Goal: Information Seeking & Learning: Learn about a topic

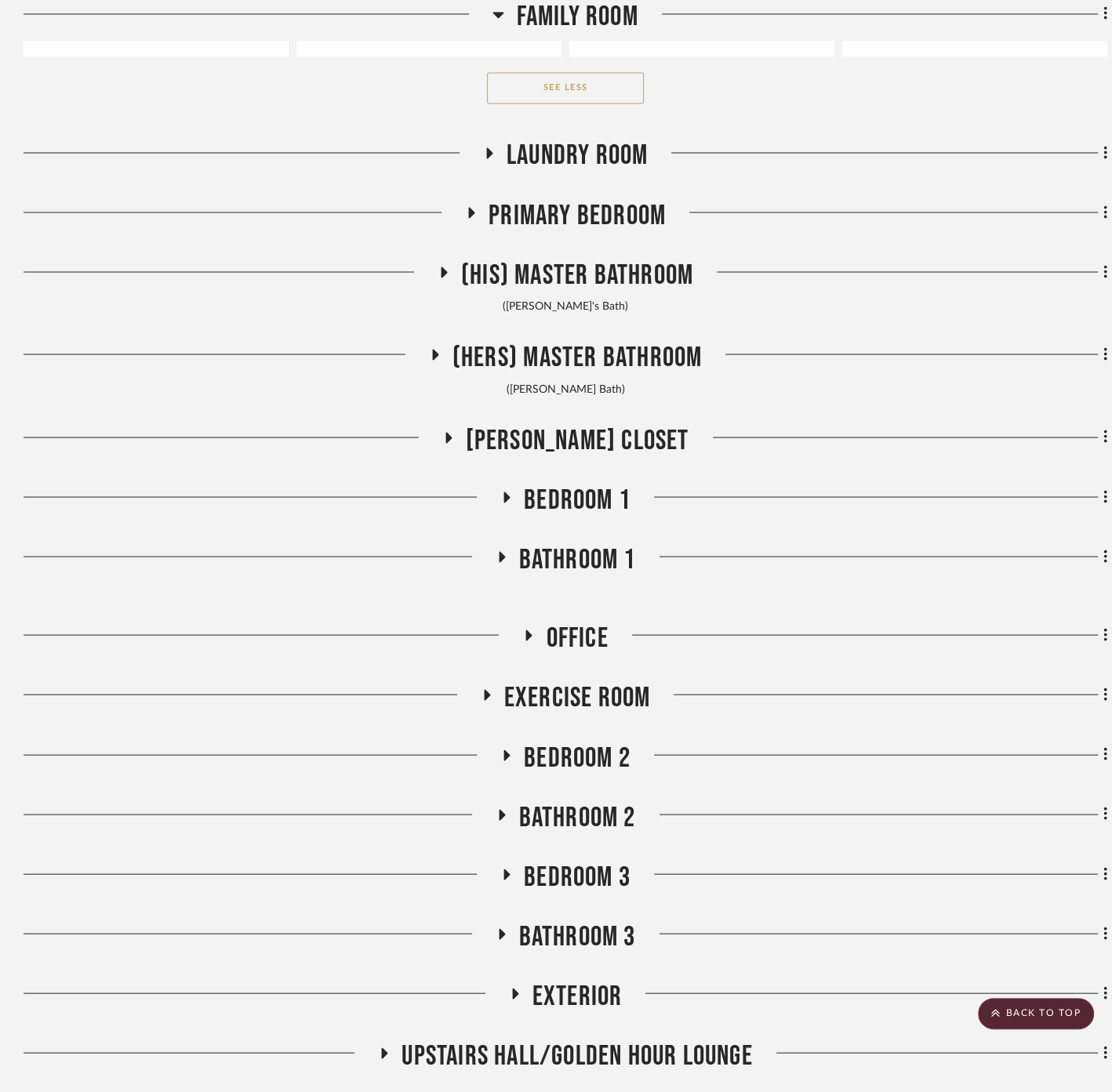
scroll to position [2287, 0]
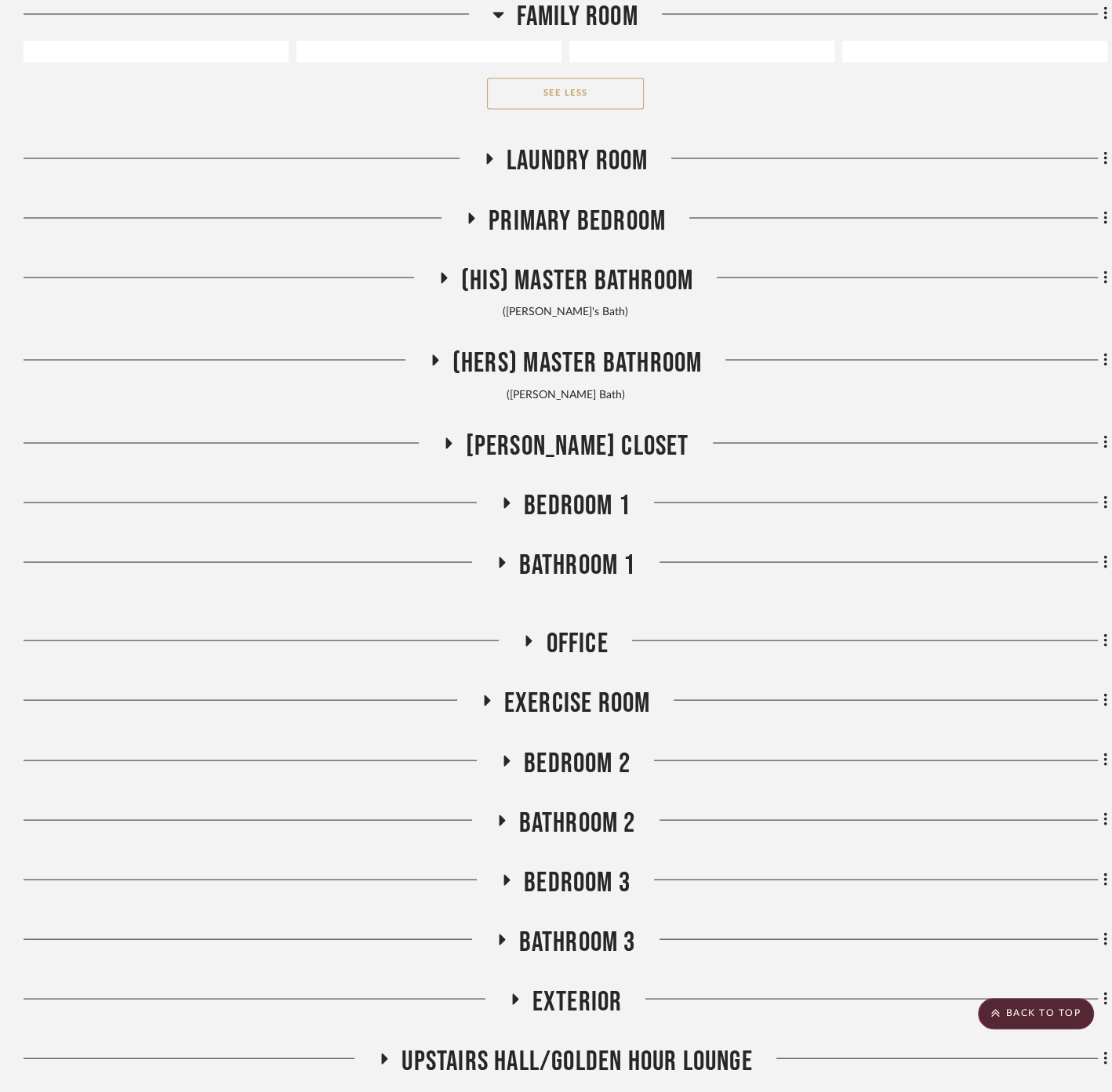
click at [577, 272] on span "(His) Master Bathroom" at bounding box center [577, 280] width 232 height 33
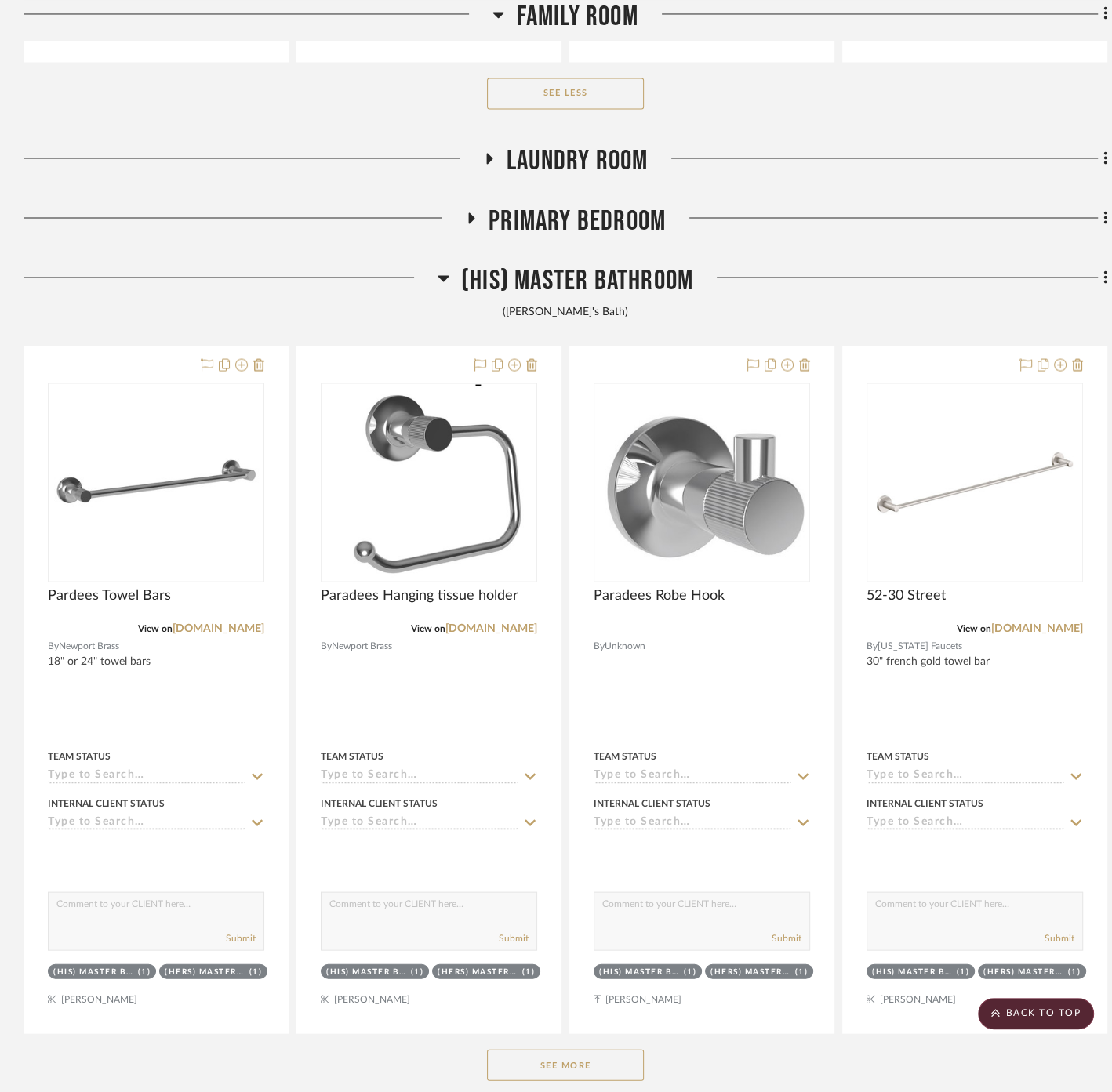
click at [554, 219] on span "Primary Bedroom" at bounding box center [577, 220] width 177 height 33
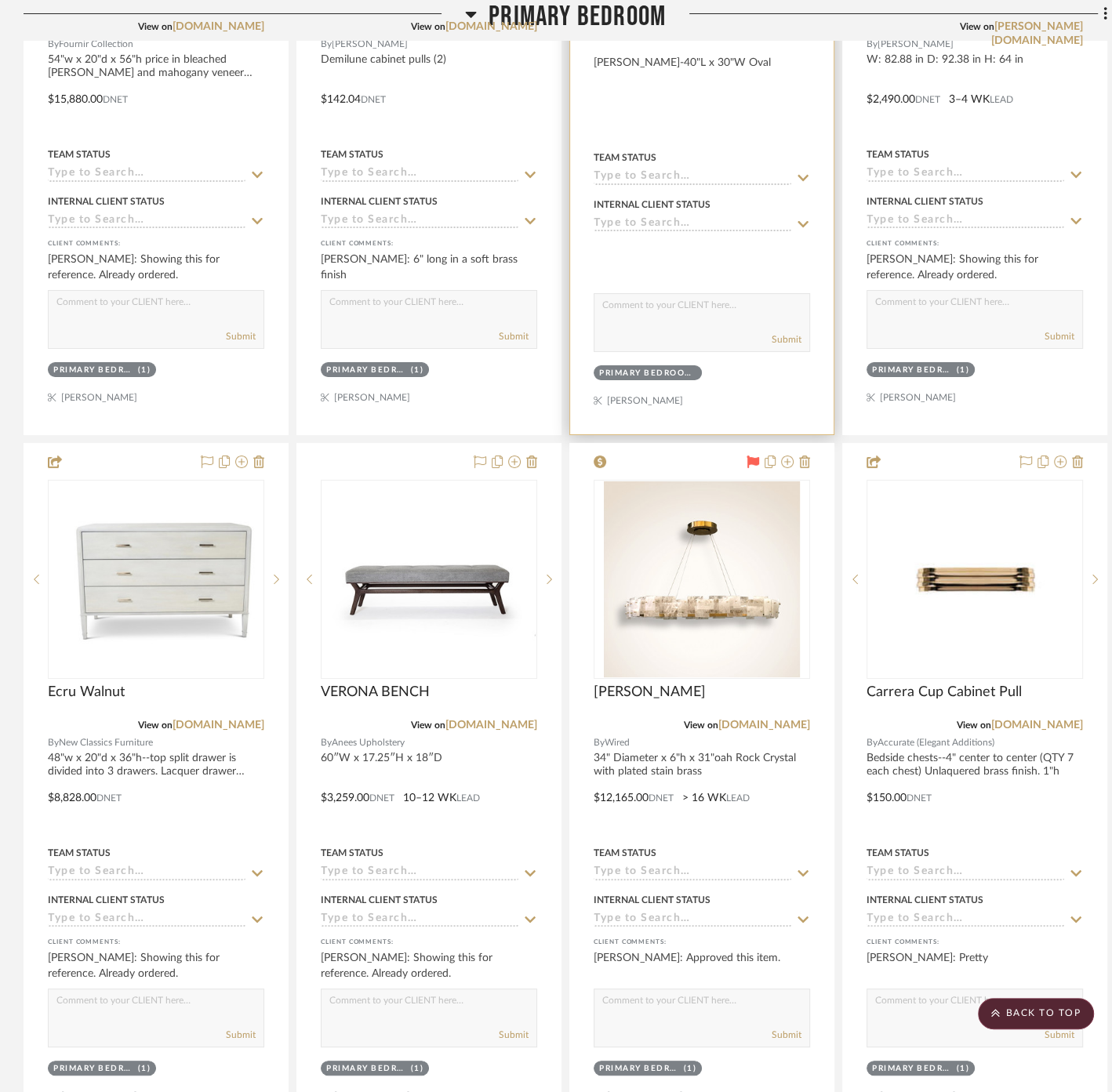
scroll to position [4899, 0]
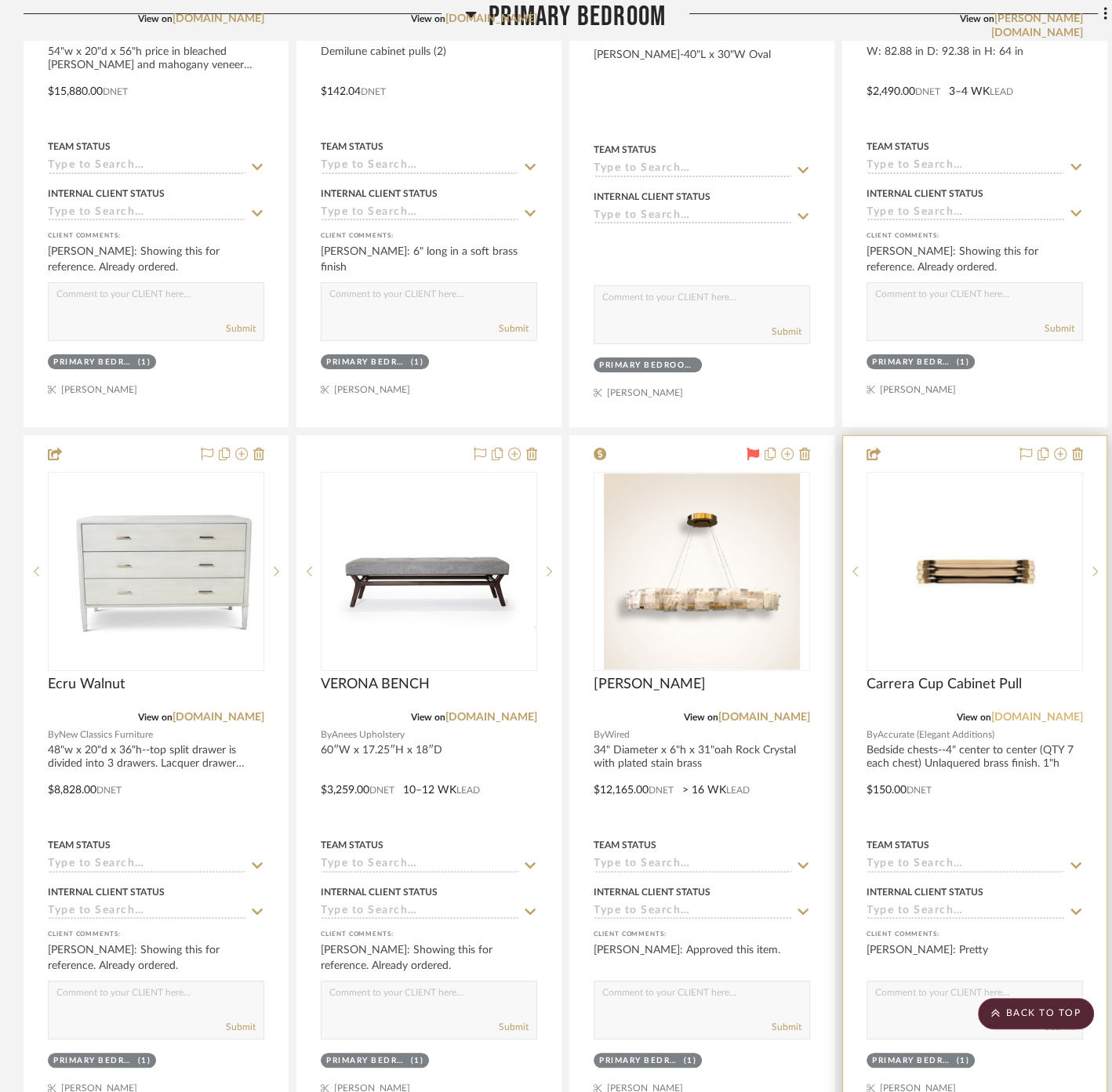
click at [1039, 712] on link "[DOMAIN_NAME]" at bounding box center [1037, 717] width 92 height 11
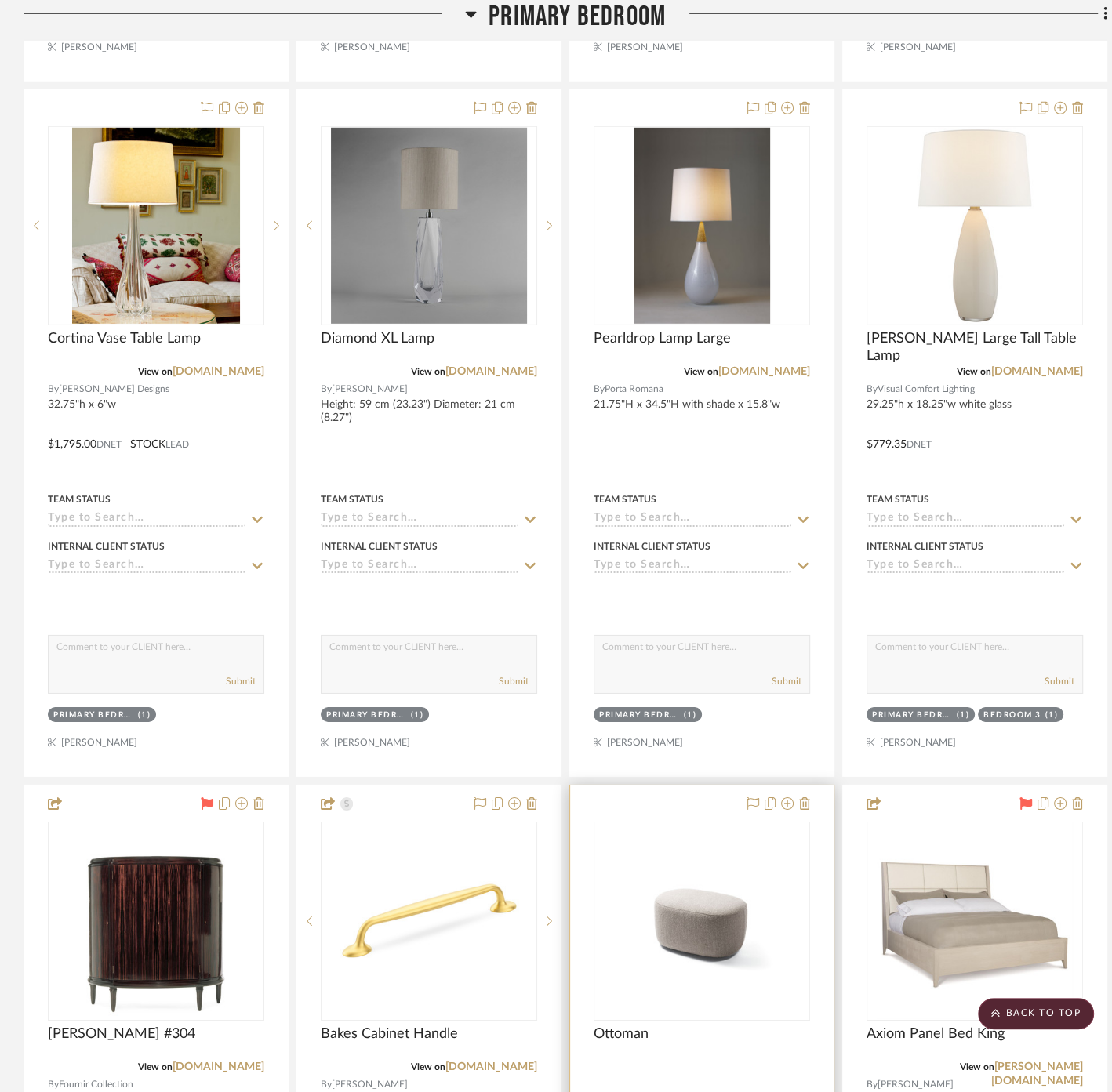
scroll to position [4290, 0]
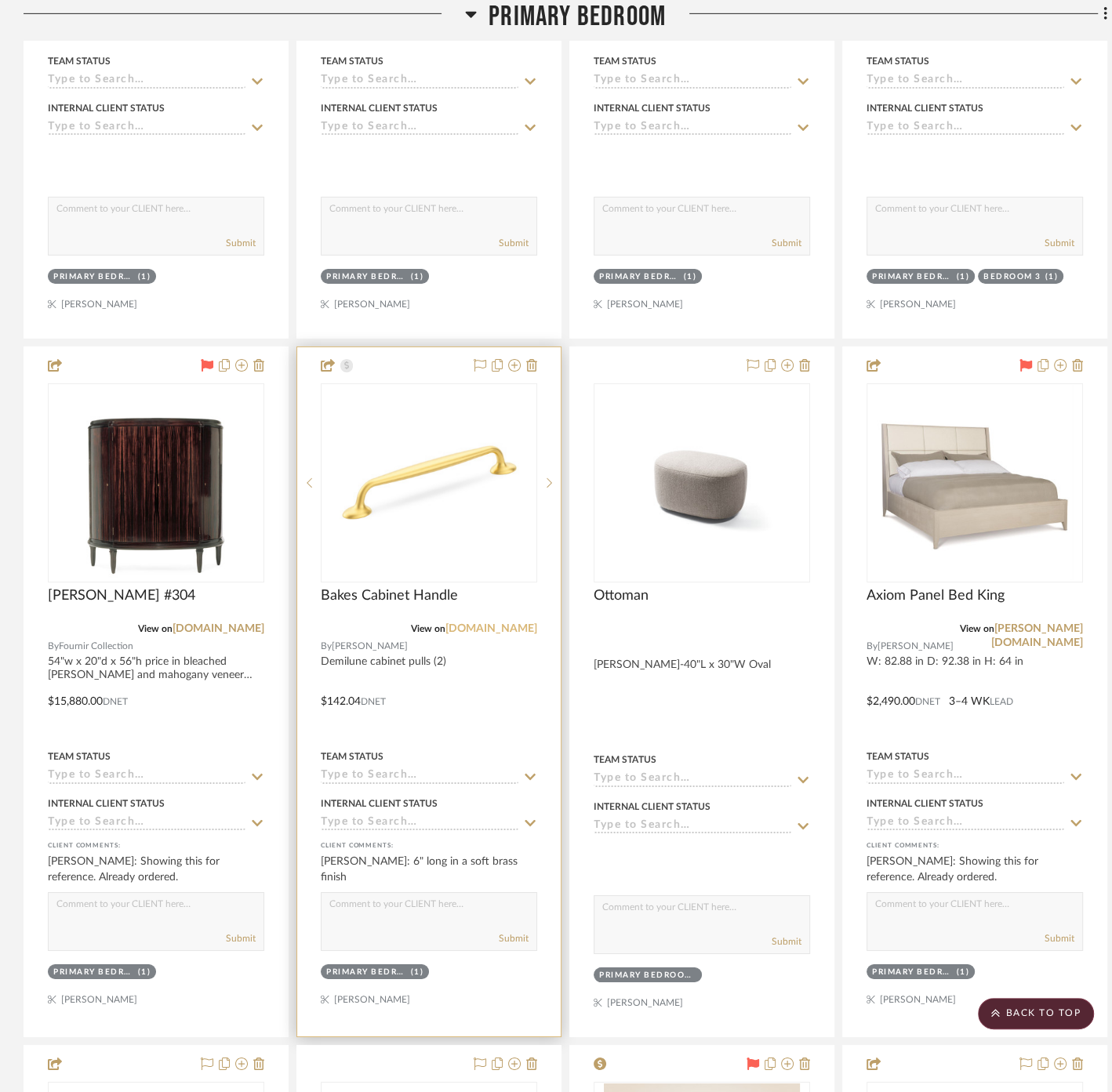
click at [490, 623] on link "[DOMAIN_NAME]" at bounding box center [491, 629] width 92 height 11
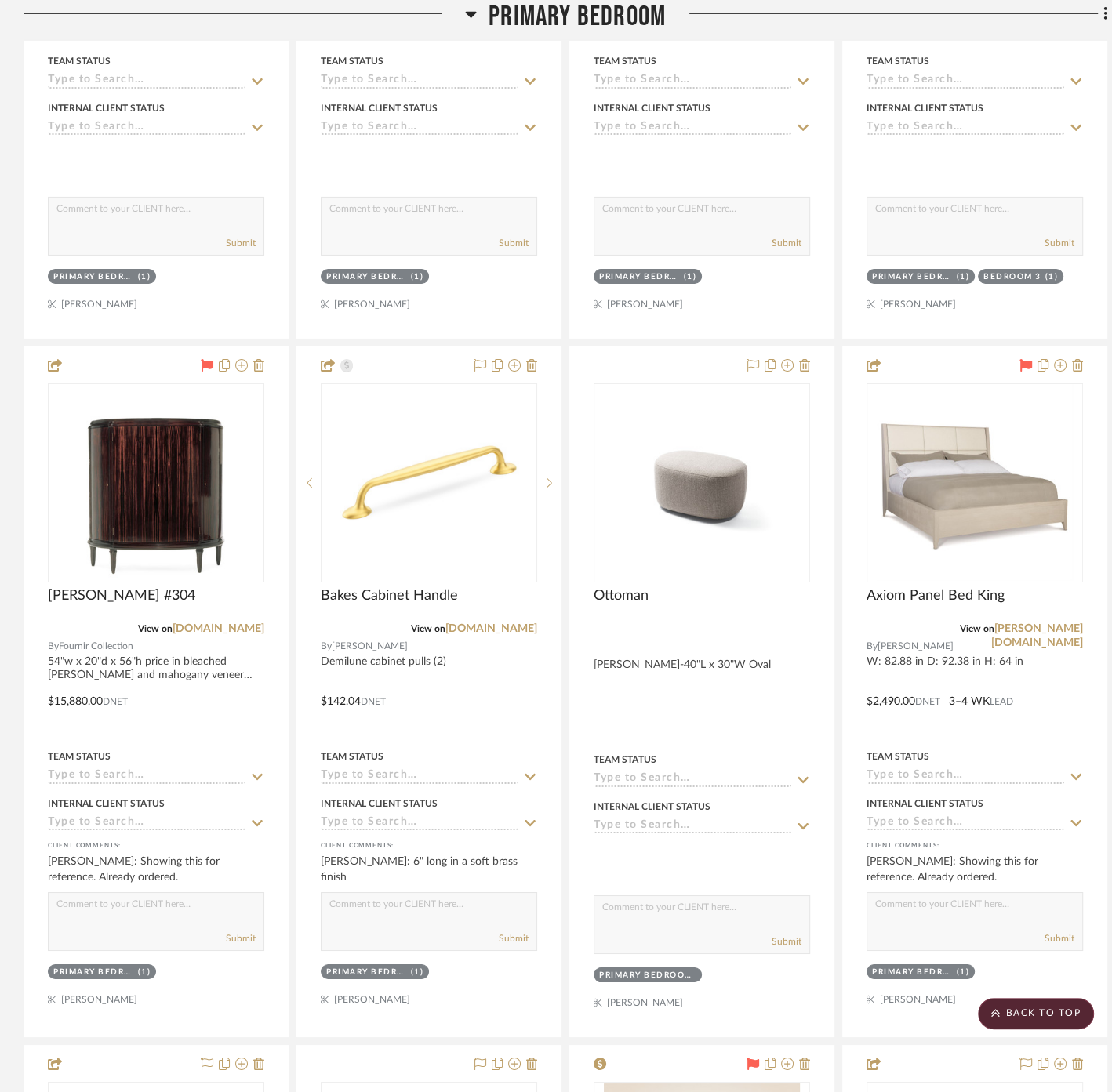
click at [533, 30] on span "Primary Bedroom" at bounding box center [577, 16] width 177 height 33
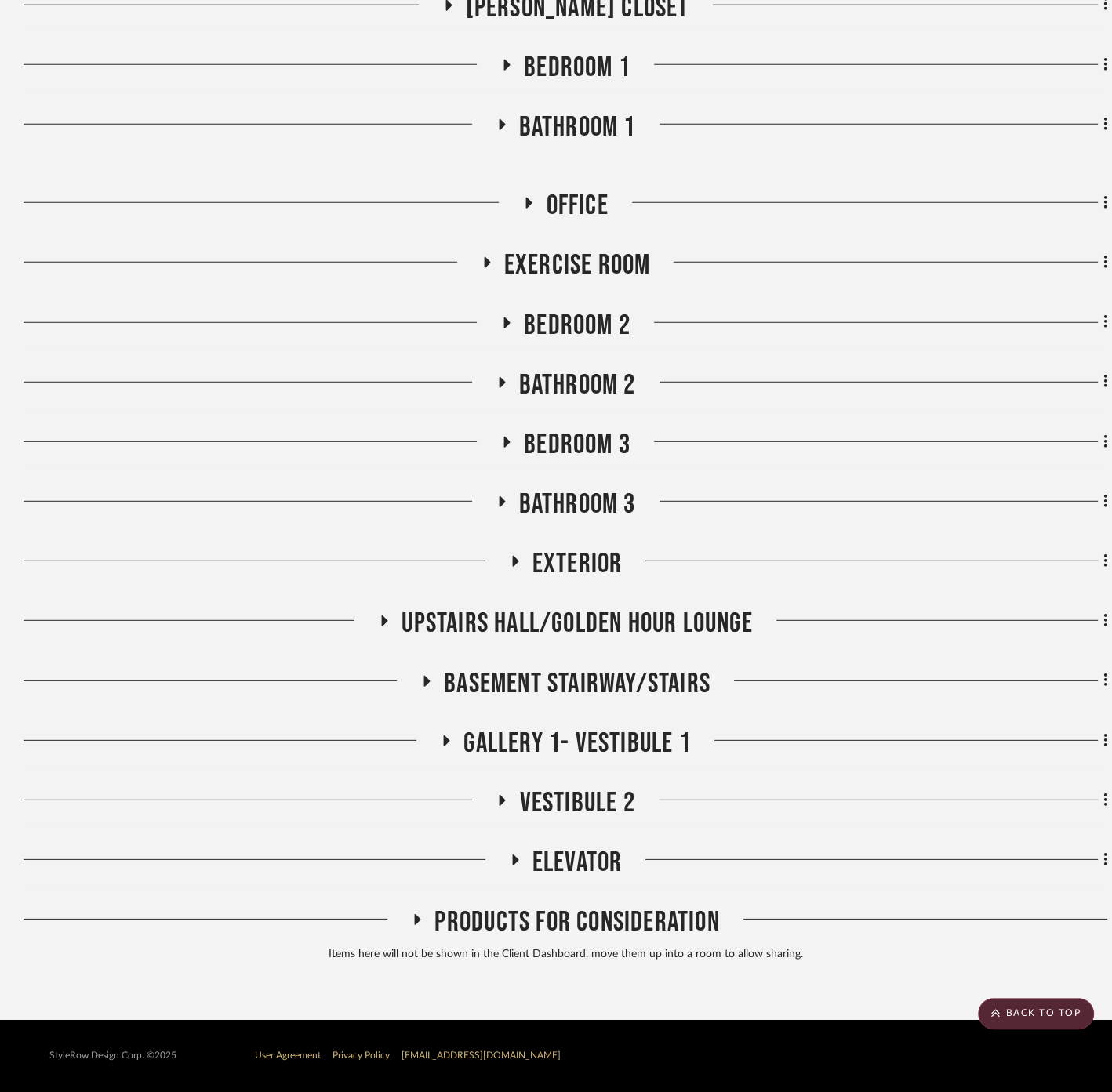
scroll to position [3490, 0]
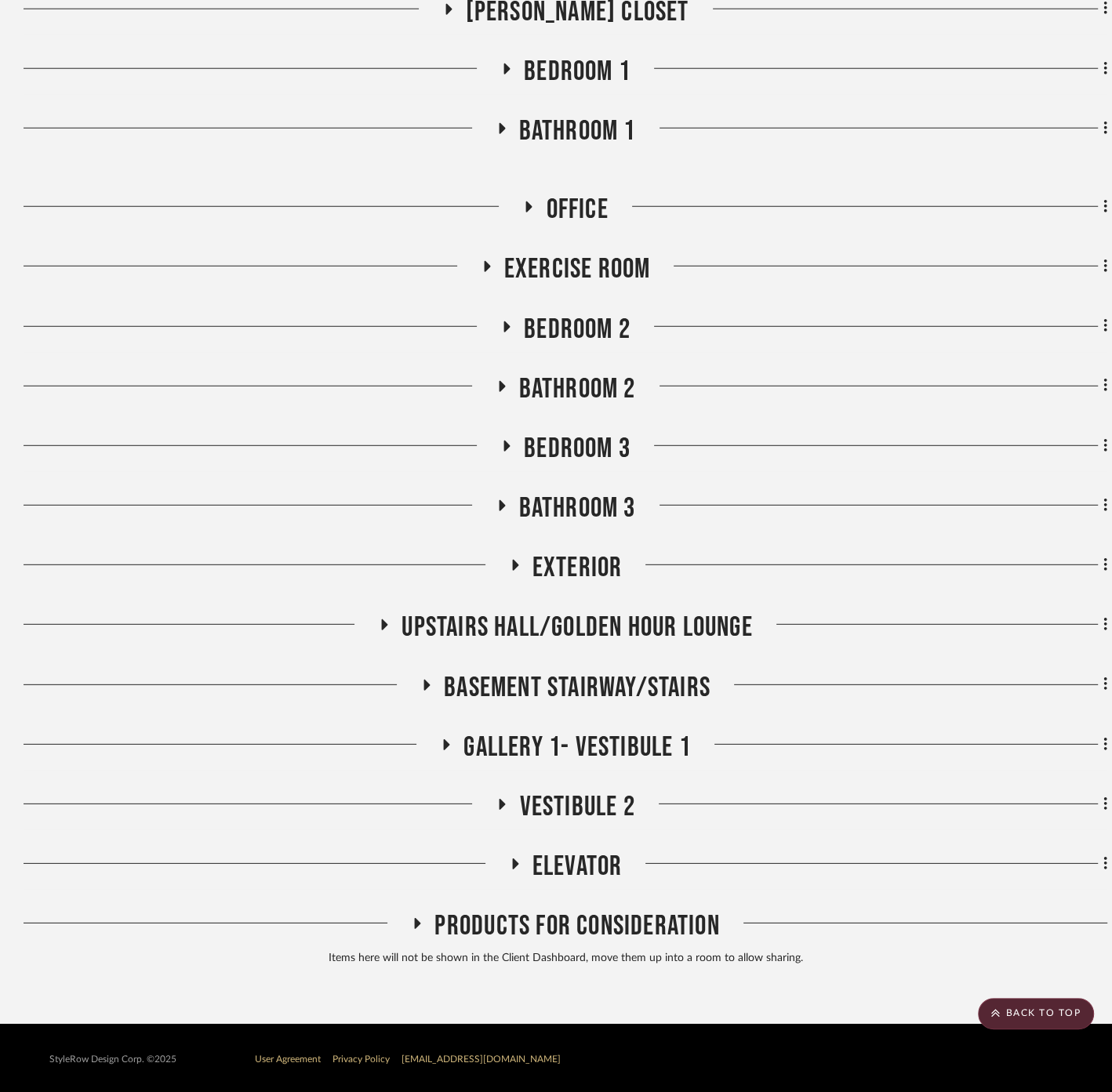
click at [554, 744] on span "Gallery 1- Vestibule 1" at bounding box center [576, 747] width 227 height 33
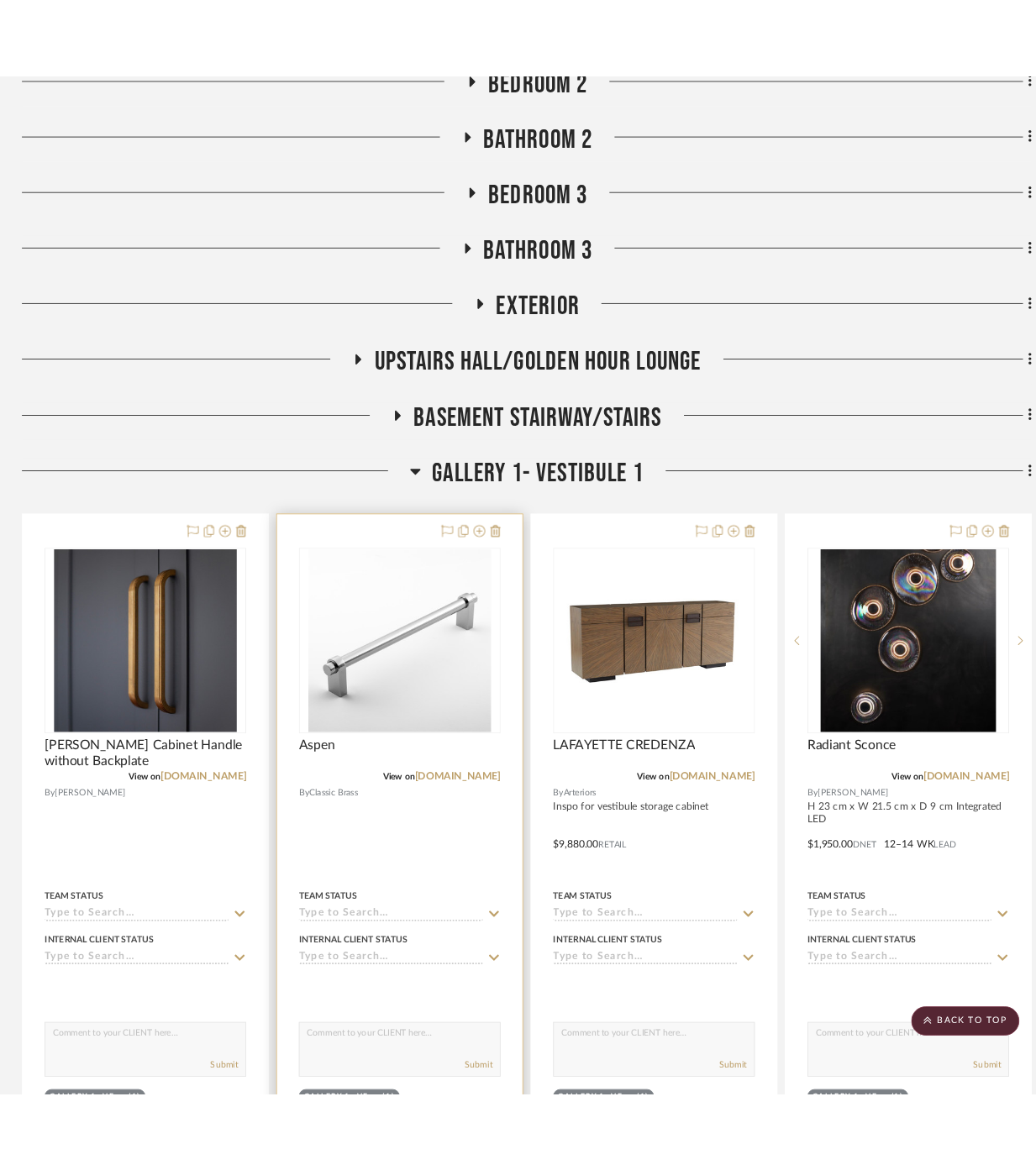
scroll to position [4113, 0]
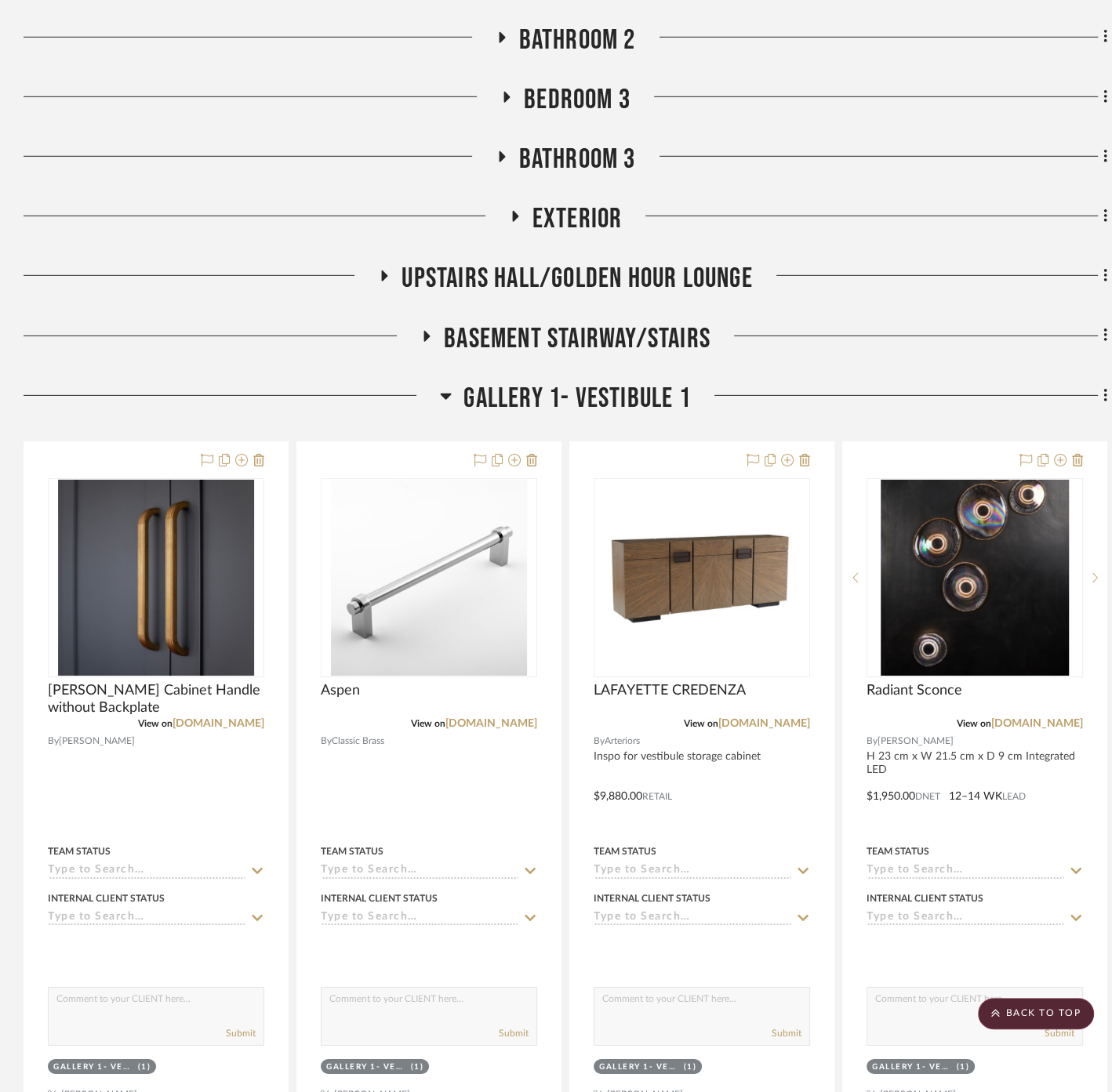
drag, startPoint x: 781, startPoint y: 407, endPoint x: 756, endPoint y: 415, distance: 26.2
click at [781, 406] on div at bounding box center [899, 401] width 416 height 40
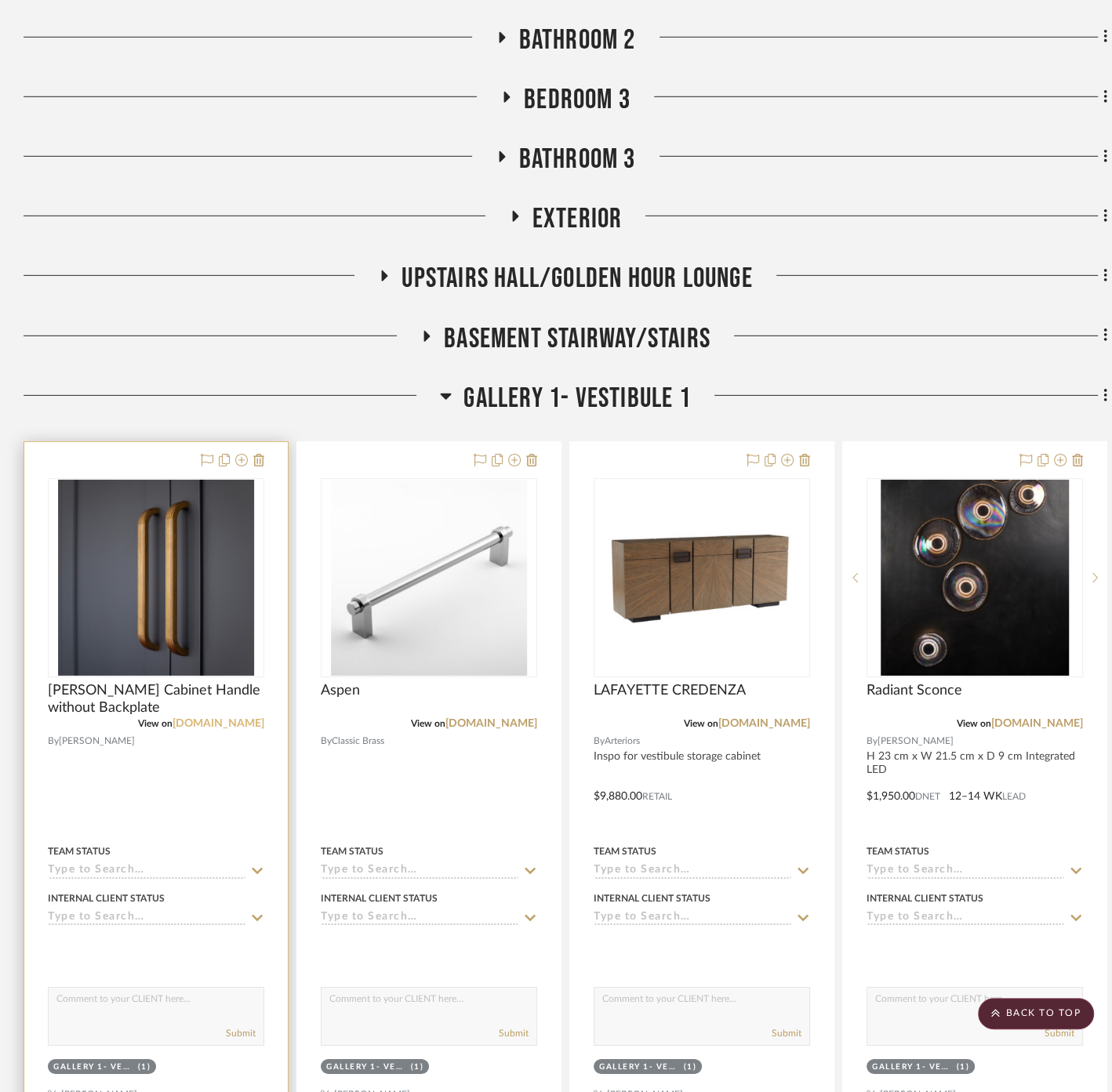
click at [235, 718] on link "[DOMAIN_NAME]" at bounding box center [218, 724] width 92 height 11
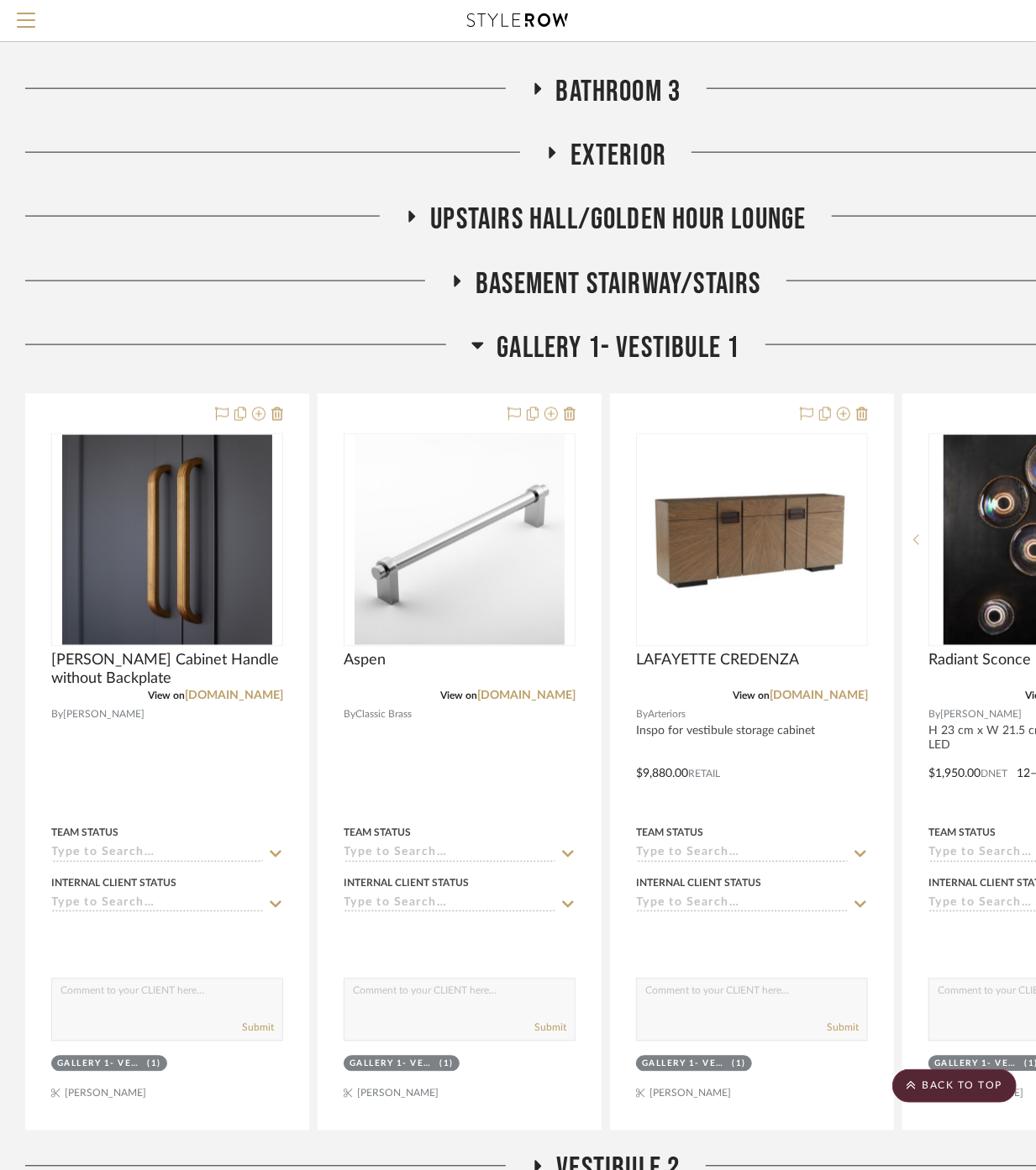
click at [622, 345] on span "Gallery 1- Vestibule 1" at bounding box center [617, 347] width 243 height 36
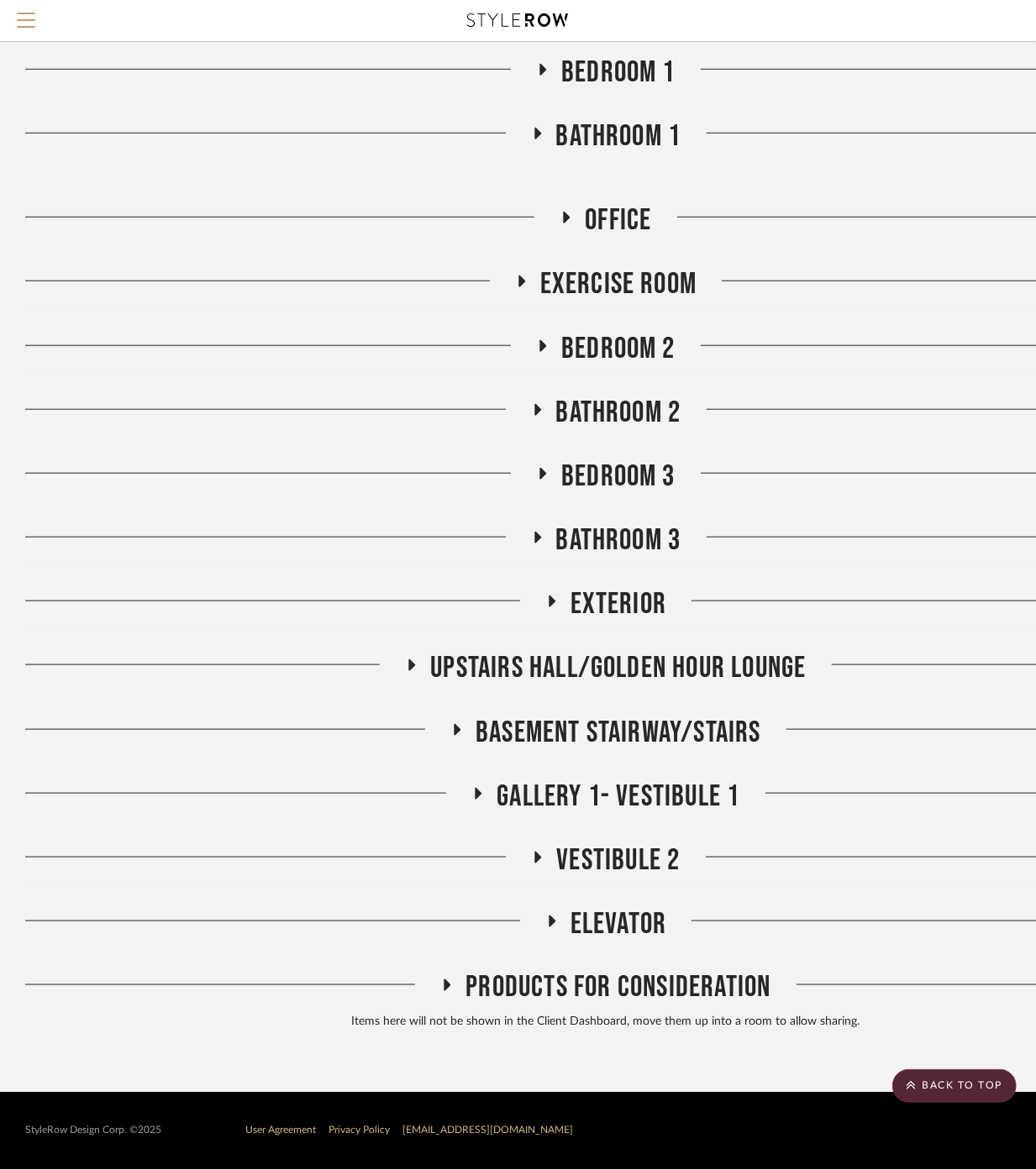
scroll to position [3661, 0]
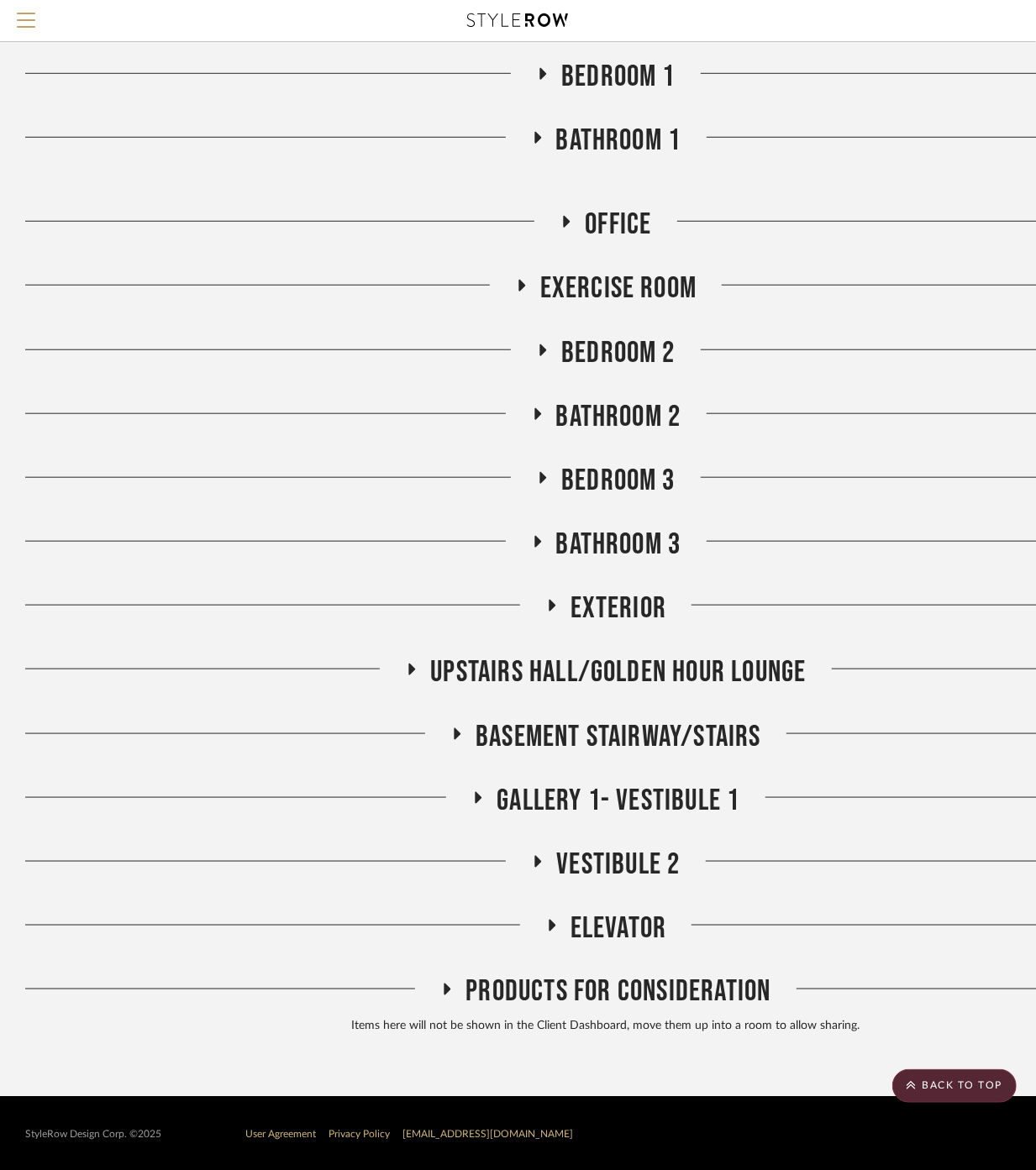
click at [612, 341] on span "Bedroom 2" at bounding box center [618, 353] width 114 height 36
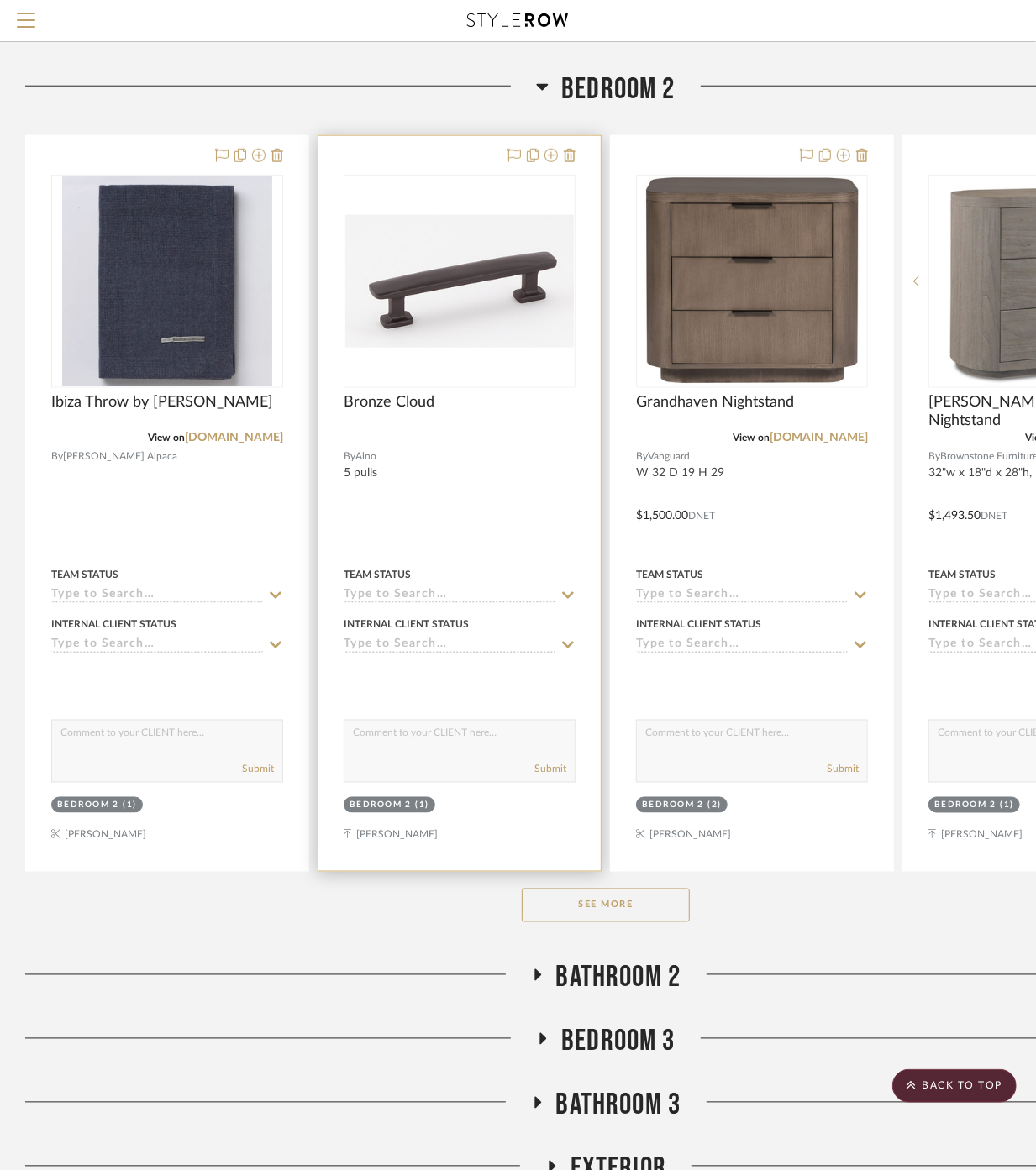
scroll to position [3551, 0]
